Goal: Information Seeking & Learning: Check status

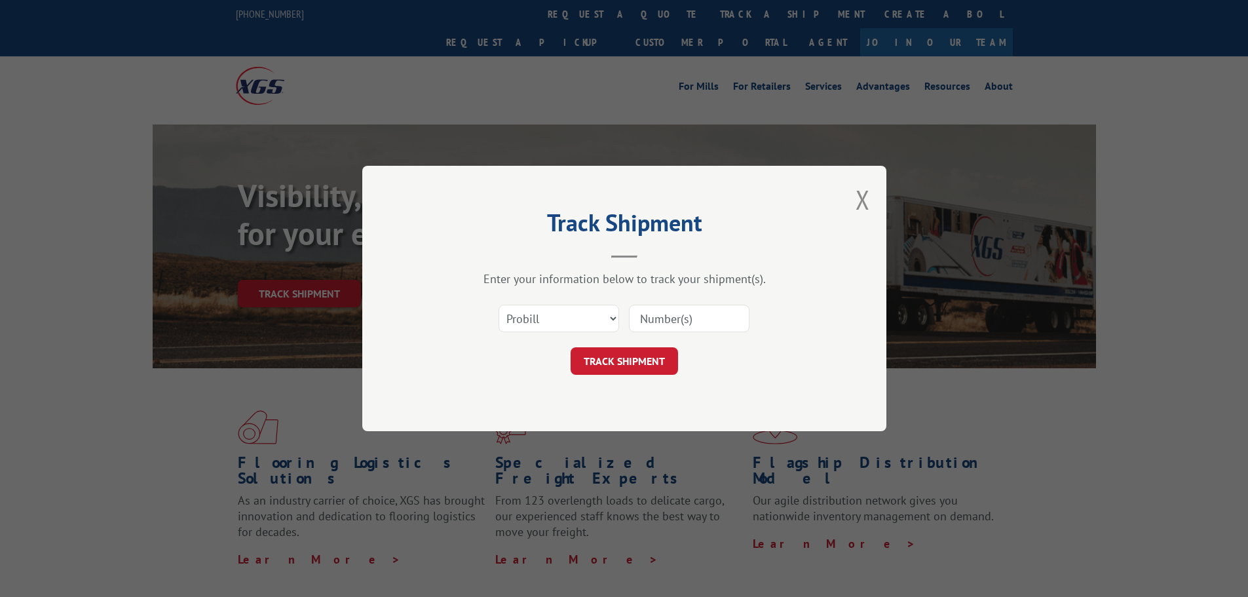
click at [675, 310] on input at bounding box center [689, 319] width 121 height 28
paste input "17001911"
type input "17001911"
click at [637, 367] on button "TRACK SHIPMENT" at bounding box center [623, 361] width 107 height 28
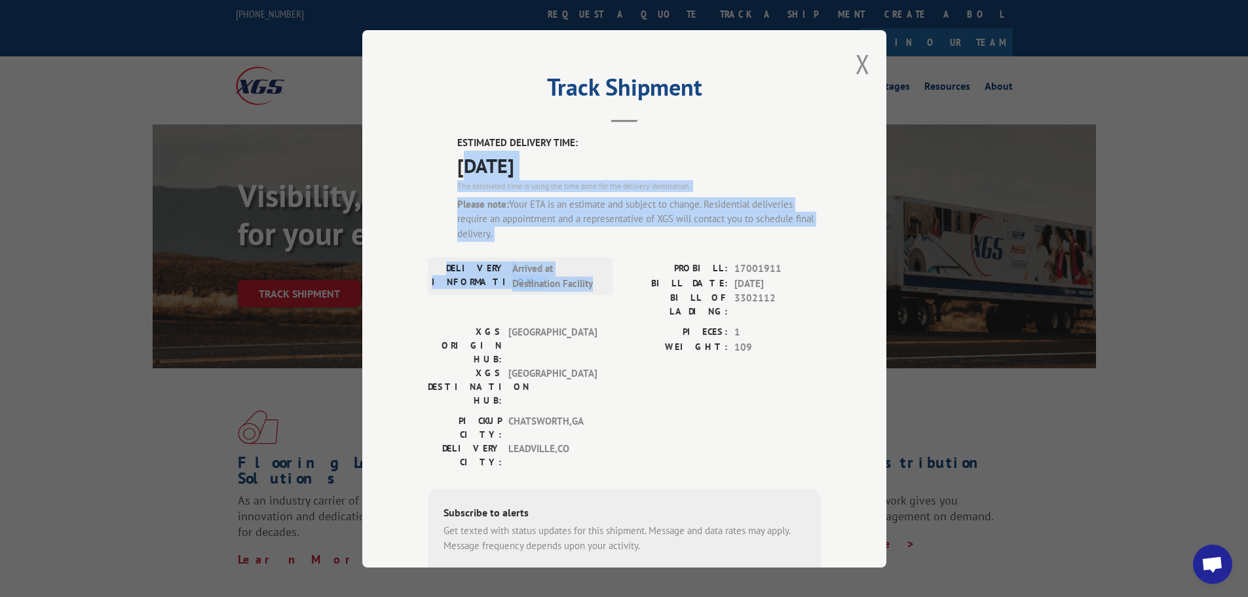
drag, startPoint x: 460, startPoint y: 155, endPoint x: 599, endPoint y: 316, distance: 213.2
click at [599, 316] on div "ESTIMATED DELIVERY TIME: [DATE] The estimated time is using the time zone for t…" at bounding box center [624, 401] width 393 height 531
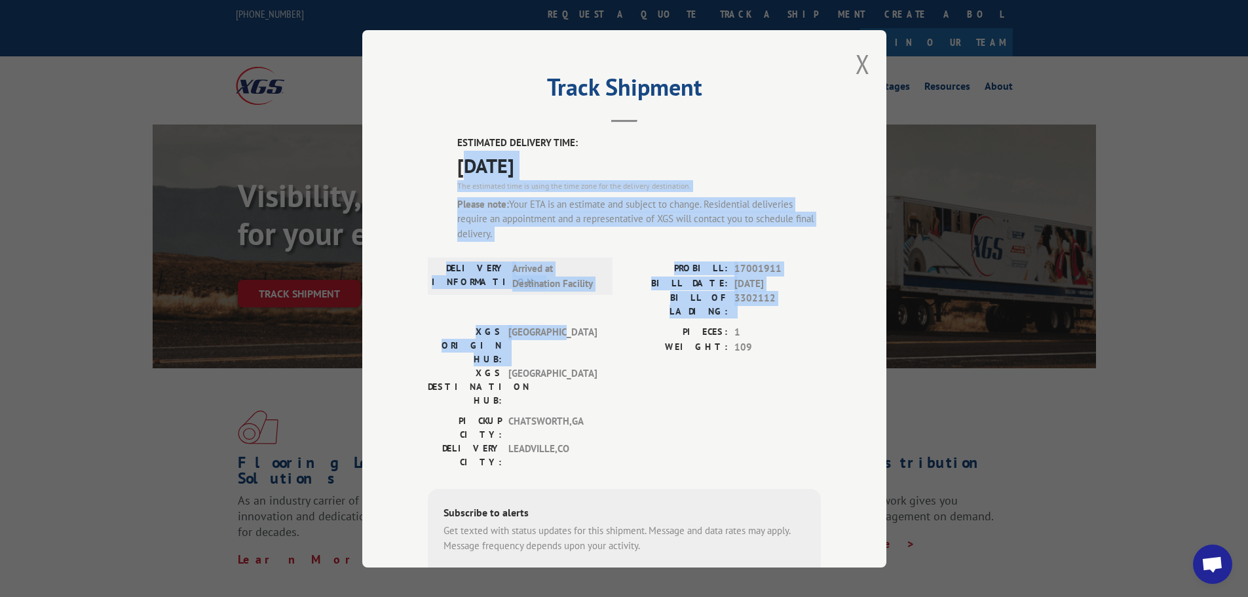
drag, startPoint x: 601, startPoint y: 319, endPoint x: 627, endPoint y: 355, distance: 44.2
click at [601, 325] on div "XGS ORIGIN HUB: TUNNEL HILL XGS DESTINATION HUB: [GEOGRAPHIC_DATA] PIECES: 1 WE…" at bounding box center [624, 369] width 393 height 89
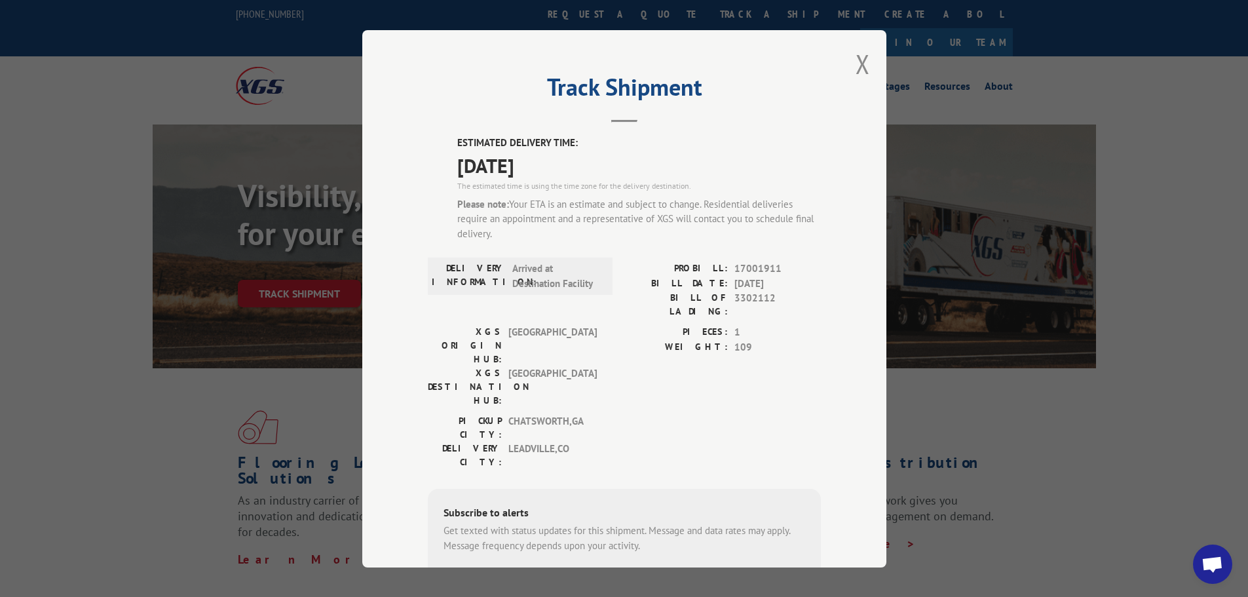
click at [648, 414] on div "PICKUP CITY: [GEOGRAPHIC_DATA] , [GEOGRAPHIC_DATA] [GEOGRAPHIC_DATA]: [GEOGRAPH…" at bounding box center [624, 445] width 393 height 62
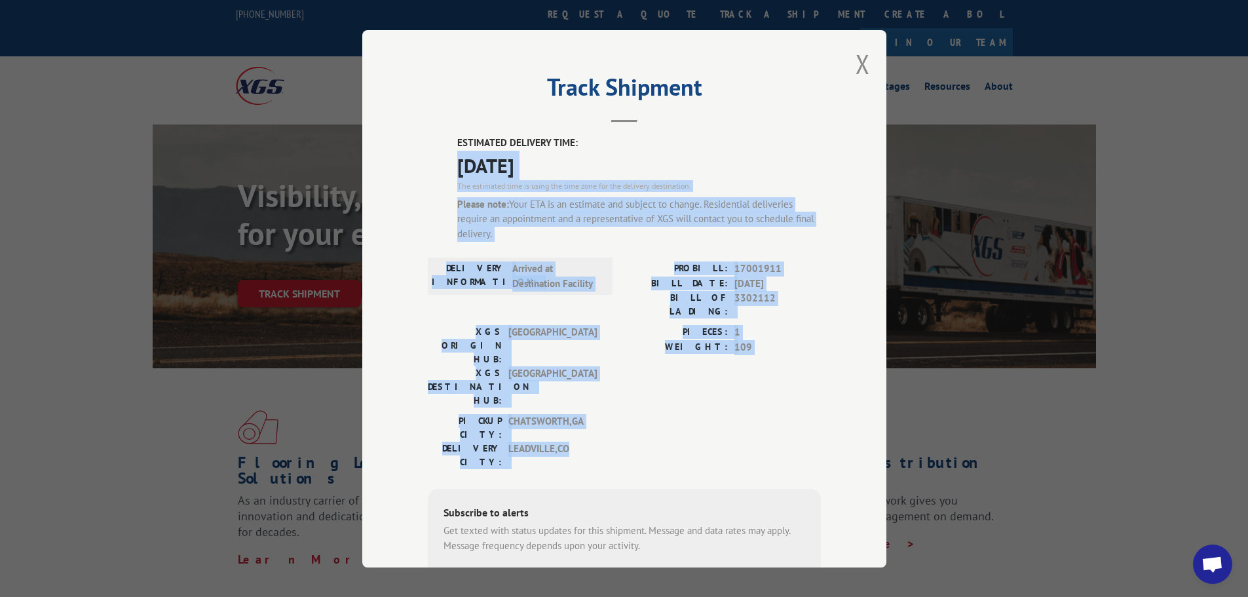
drag, startPoint x: 654, startPoint y: 390, endPoint x: 438, endPoint y: 154, distance: 319.9
click at [438, 154] on div "ESTIMATED DELIVERY TIME: [DATE] The estimated time is using the time zone for t…" at bounding box center [624, 401] width 393 height 531
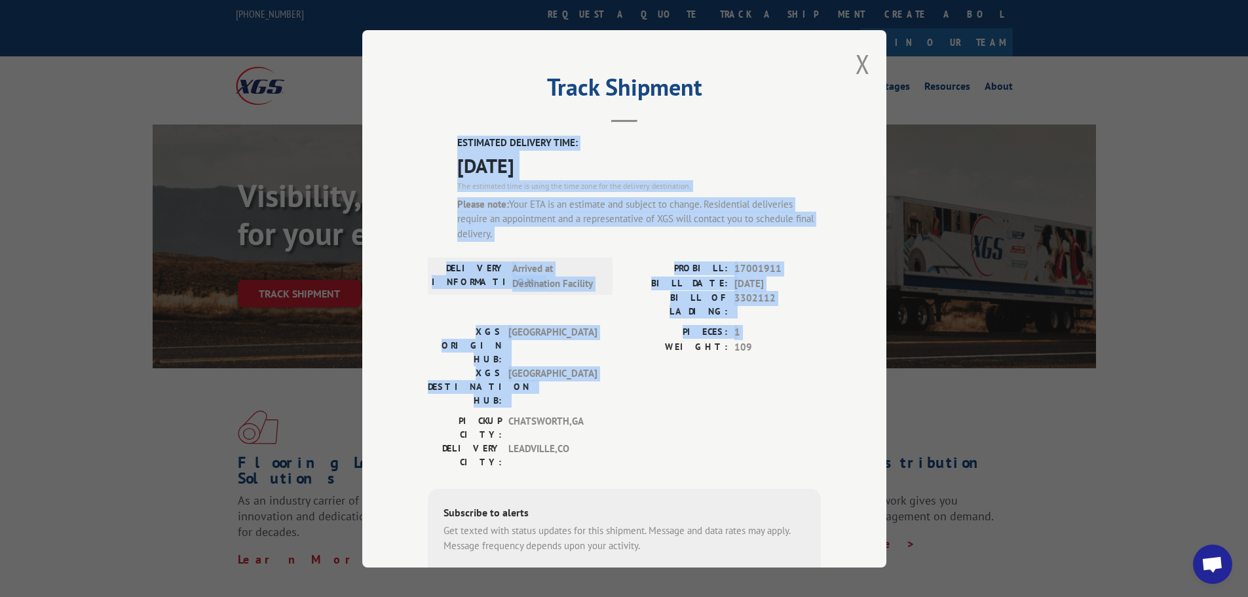
drag, startPoint x: 442, startPoint y: 136, endPoint x: 665, endPoint y: 357, distance: 314.0
click at [665, 357] on div "ESTIMATED DELIVERY TIME: [DATE] The estimated time is using the time zone for t…" at bounding box center [624, 401] width 393 height 531
click at [665, 357] on div "PIECES: 1 WEIGHT: 109" at bounding box center [722, 369] width 196 height 89
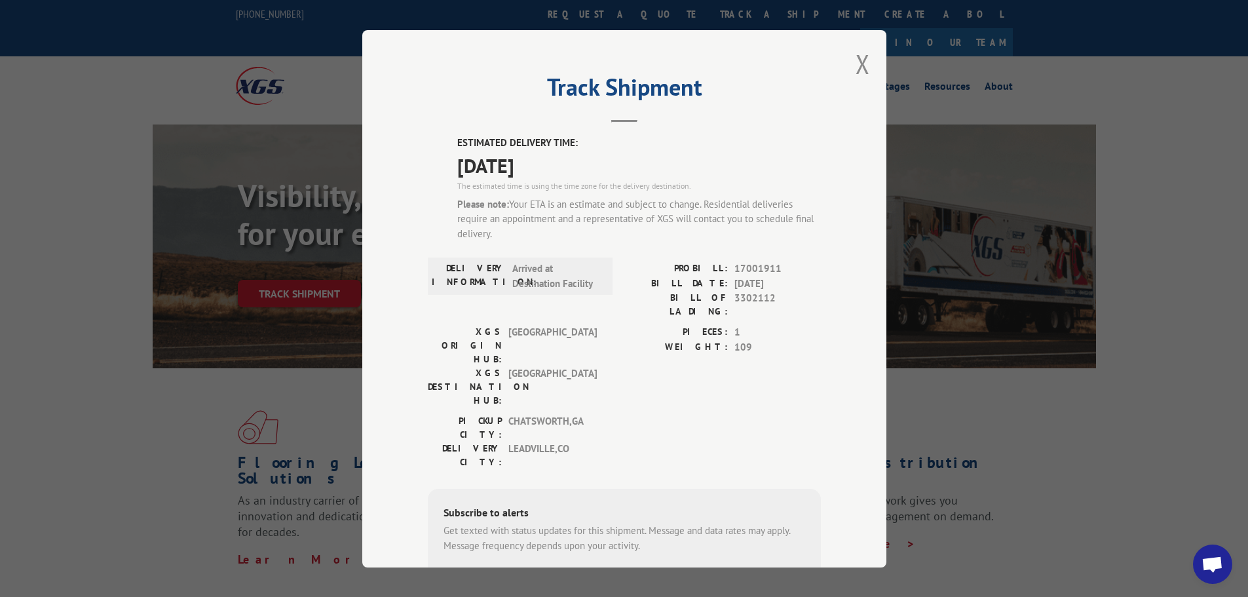
drag, startPoint x: 852, startPoint y: 74, endPoint x: 840, endPoint y: 75, distance: 12.5
click at [855, 74] on button "Close modal" at bounding box center [862, 63] width 14 height 35
